Goal: Task Accomplishment & Management: Manage account settings

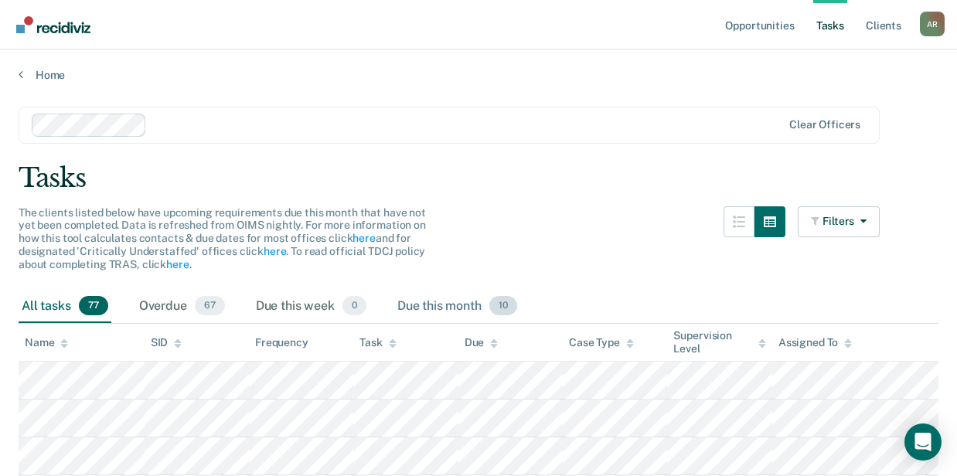
click at [421, 302] on div "Due this month 10" at bounding box center [457, 307] width 126 height 34
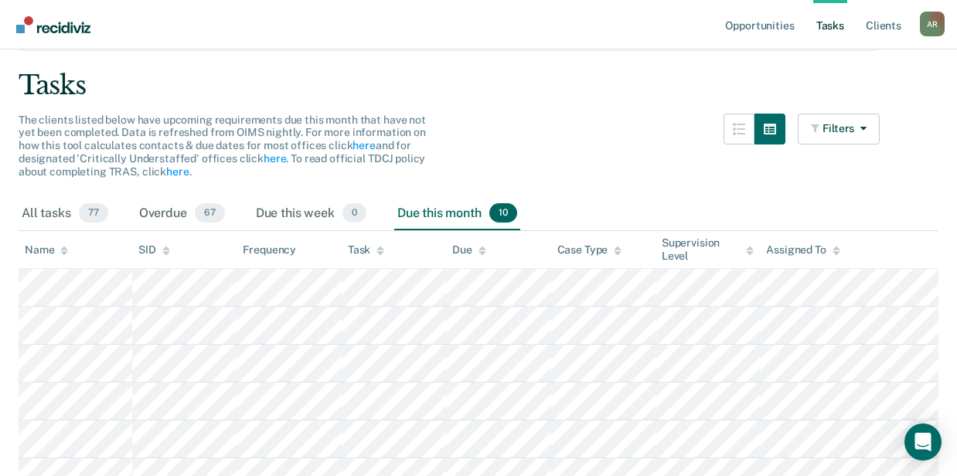
scroll to position [103, 0]
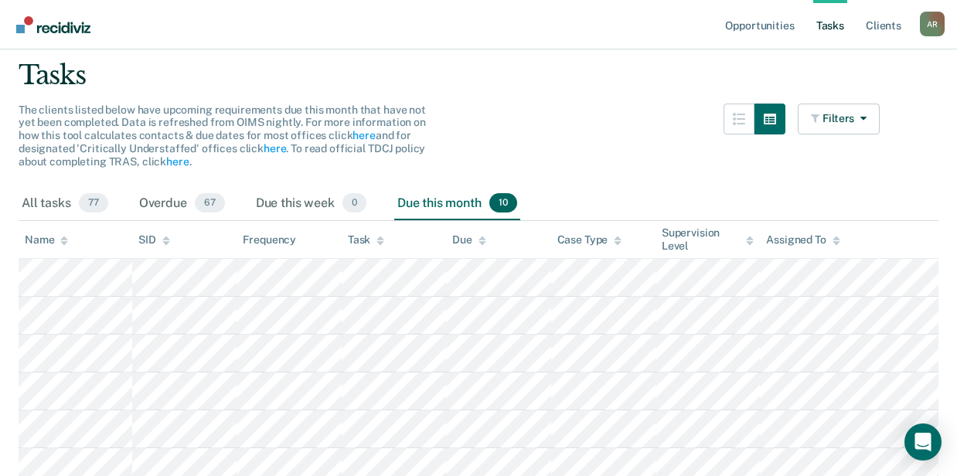
click at [360, 234] on div "Task" at bounding box center [366, 240] width 36 height 13
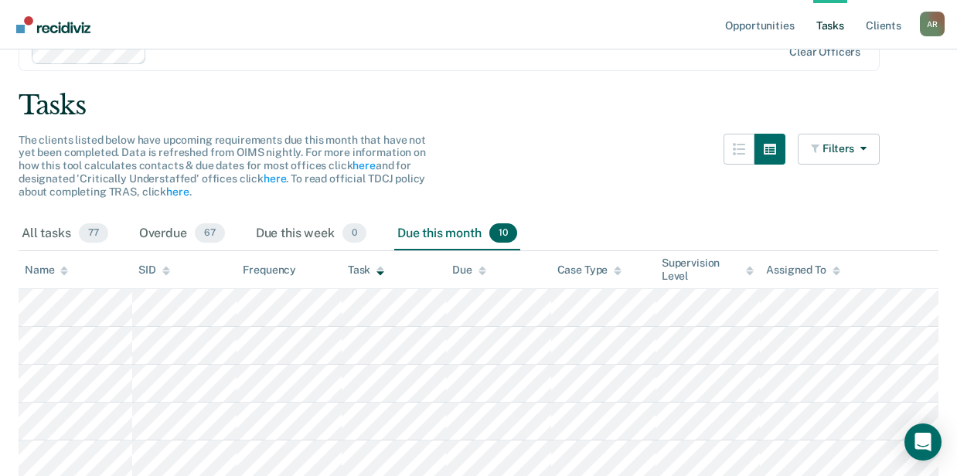
scroll to position [206, 0]
